Goal: Information Seeking & Learning: Learn about a topic

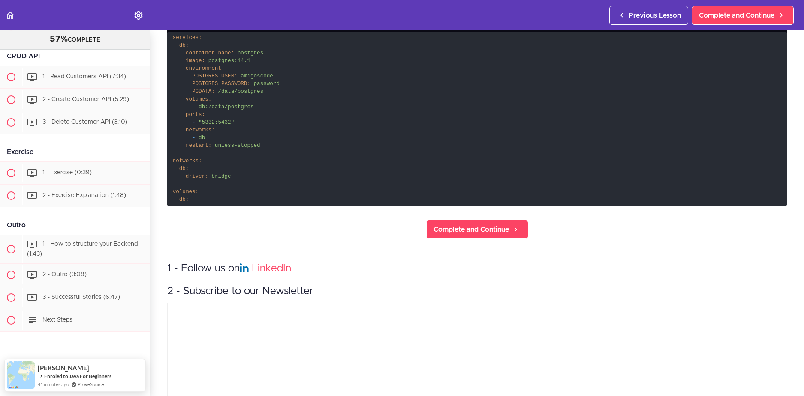
scroll to position [429, 0]
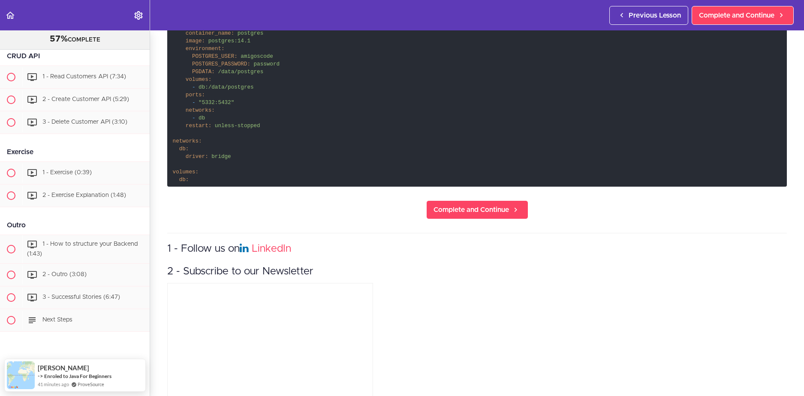
click at [484, 225] on section "Spring Boot For Beginners 57% COMPLETE Intro 1 - Intro (0:41) 2 - Join the Comm…" at bounding box center [402, 213] width 804 height 366
click at [482, 209] on span "Complete and Continue" at bounding box center [470, 210] width 75 height 10
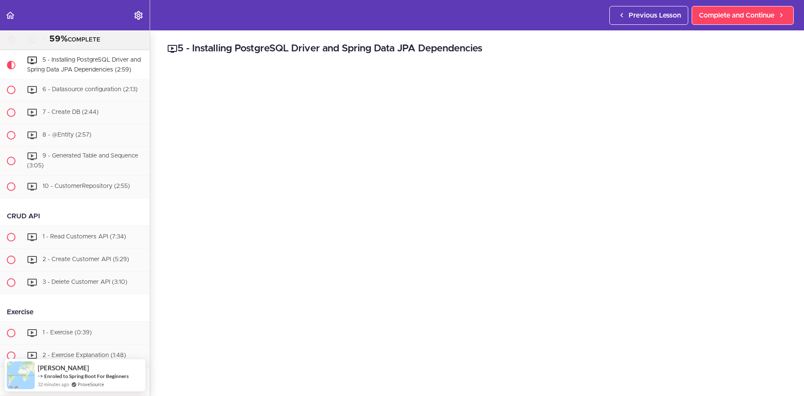
scroll to position [129, 0]
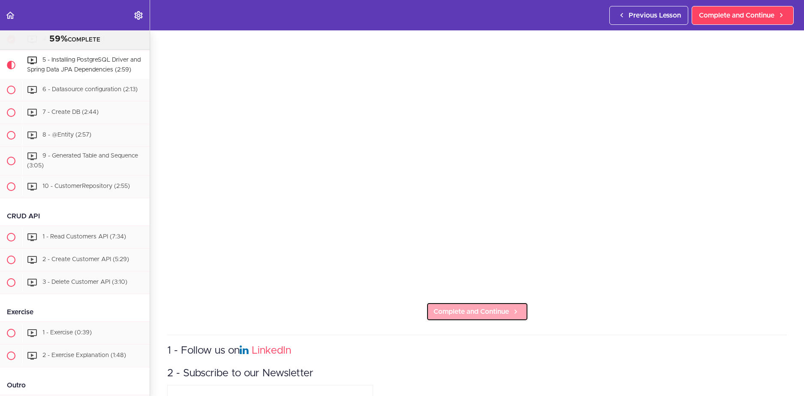
click at [436, 307] on span "Complete and Continue" at bounding box center [470, 312] width 75 height 10
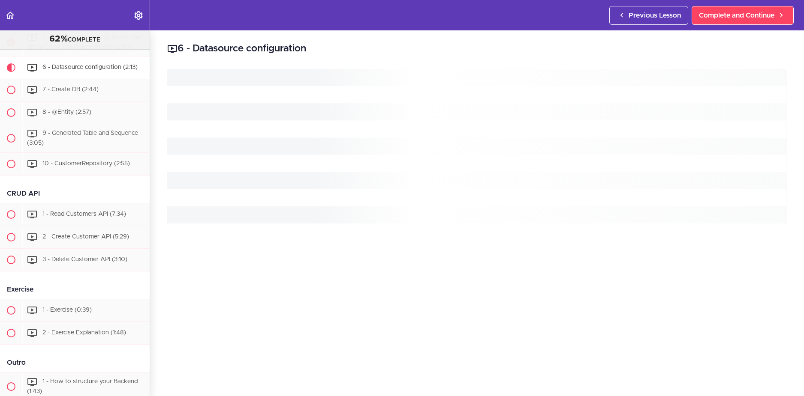
scroll to position [674, 0]
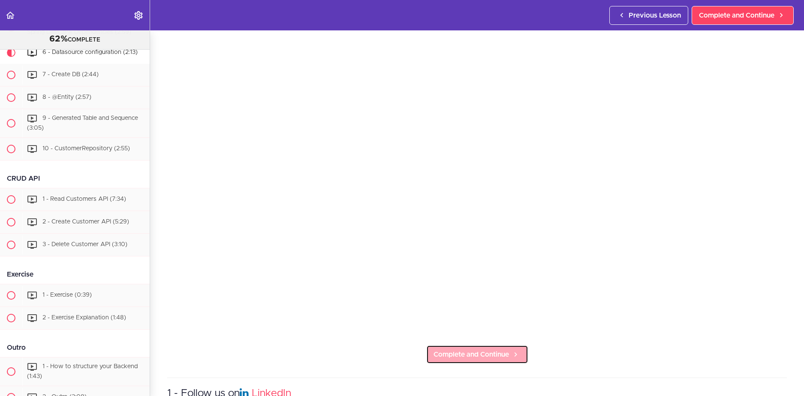
click at [474, 345] on link "Complete and Continue" at bounding box center [477, 354] width 102 height 19
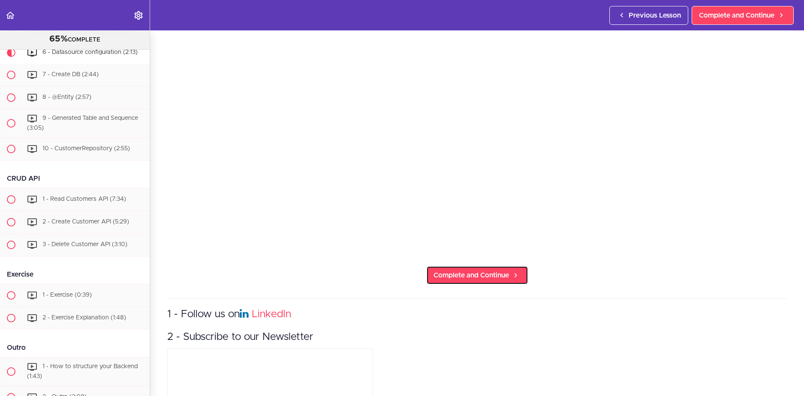
scroll to position [171, 0]
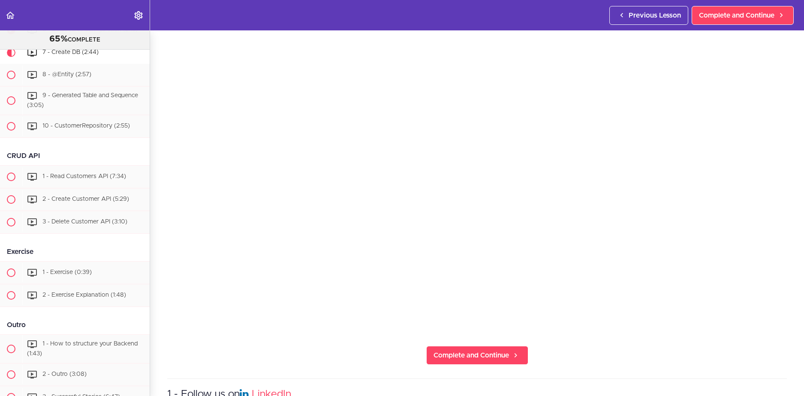
scroll to position [86, 0]
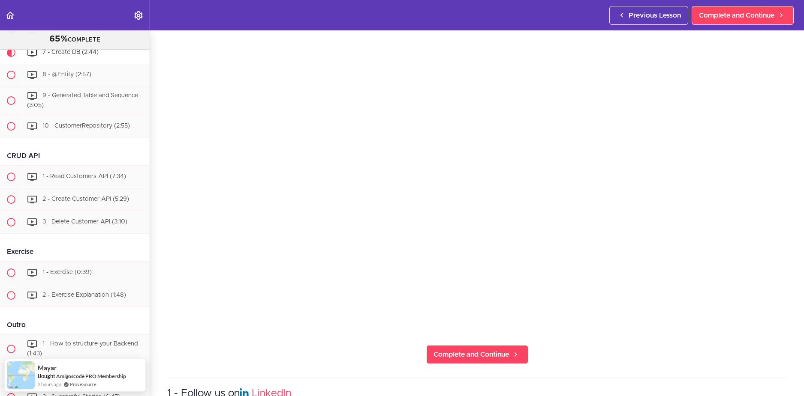
click at [457, 338] on section "Spring Boot For Beginners 65% COMPLETE Intro 1 - Intro (0:41) 2 - Join the Comm…" at bounding box center [402, 213] width 804 height 366
click at [459, 346] on link "Complete and Continue" at bounding box center [477, 354] width 102 height 19
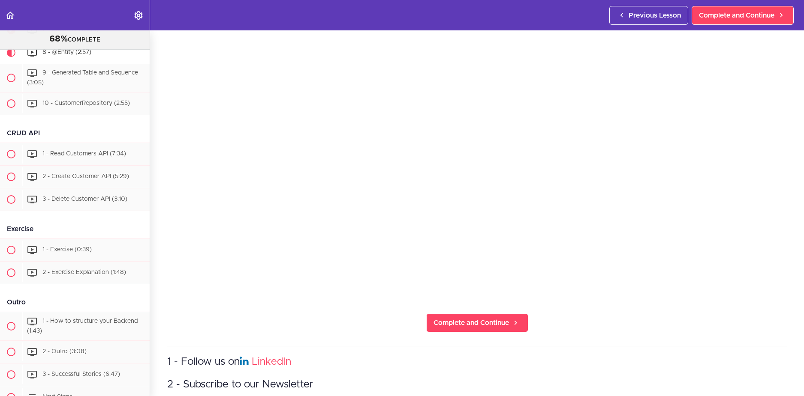
scroll to position [129, 0]
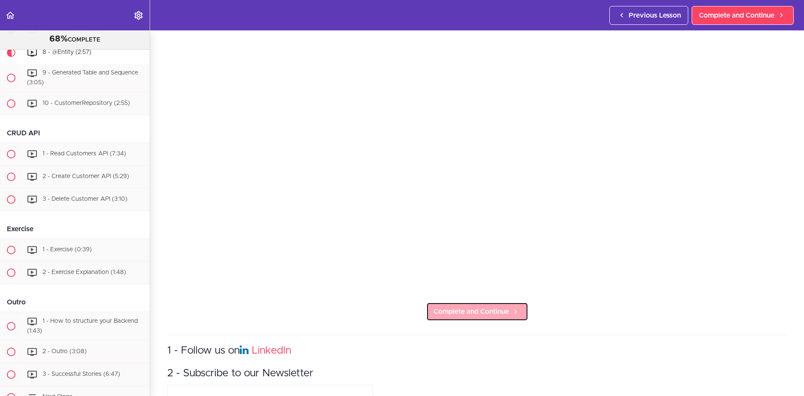
click at [461, 307] on span "Complete and Continue" at bounding box center [470, 312] width 75 height 10
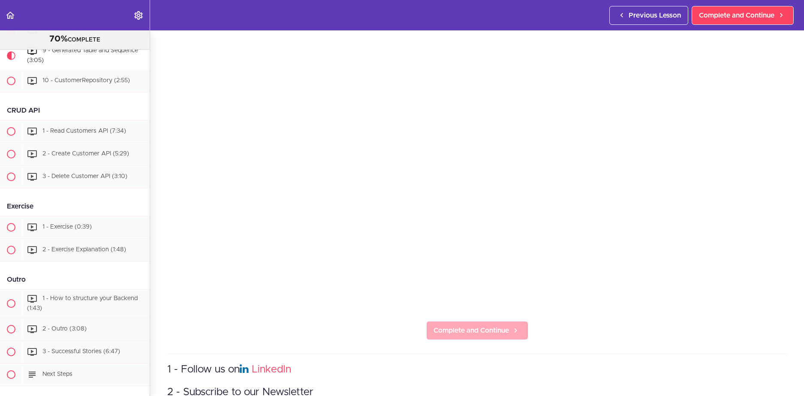
scroll to position [129, 0]
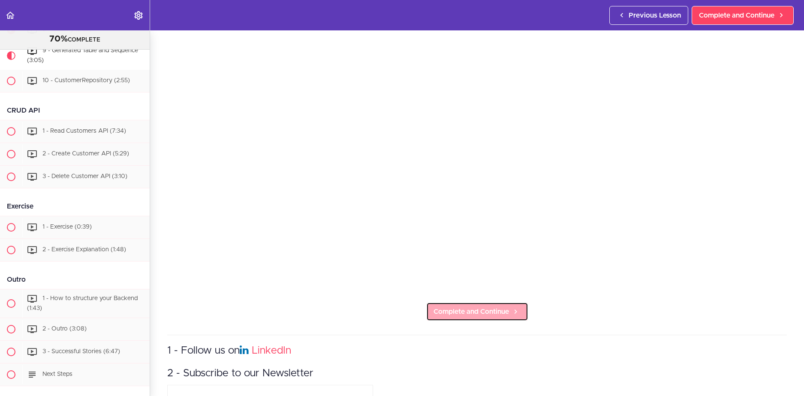
click at [461, 313] on span "Complete and Continue" at bounding box center [470, 312] width 75 height 10
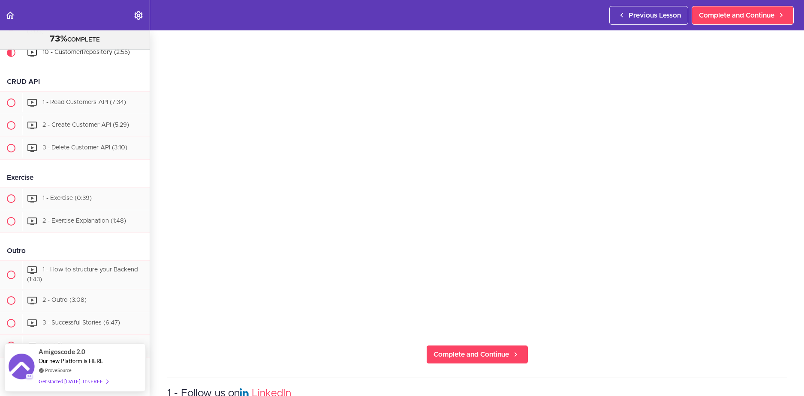
click at [456, 334] on section "Spring Boot For Beginners 73% COMPLETE Intro 1 - Intro (0:41) 2 - Join the Comm…" at bounding box center [402, 213] width 804 height 366
click at [454, 345] on link "Complete and Continue" at bounding box center [477, 354] width 102 height 19
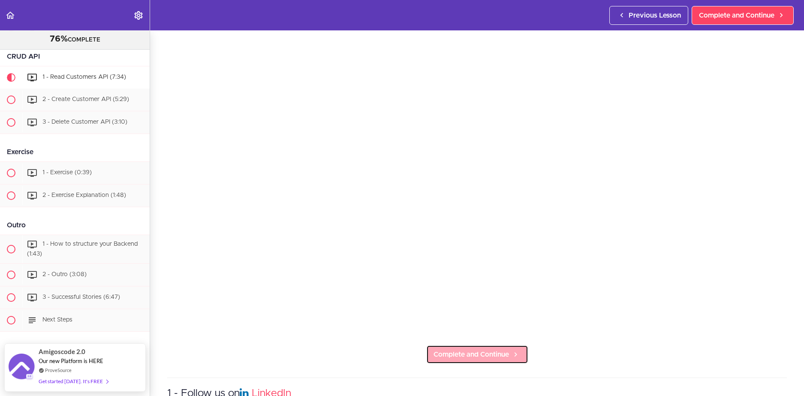
click at [444, 352] on span "Complete and Continue" at bounding box center [470, 355] width 75 height 10
